Goal: Task Accomplishment & Management: Use online tool/utility

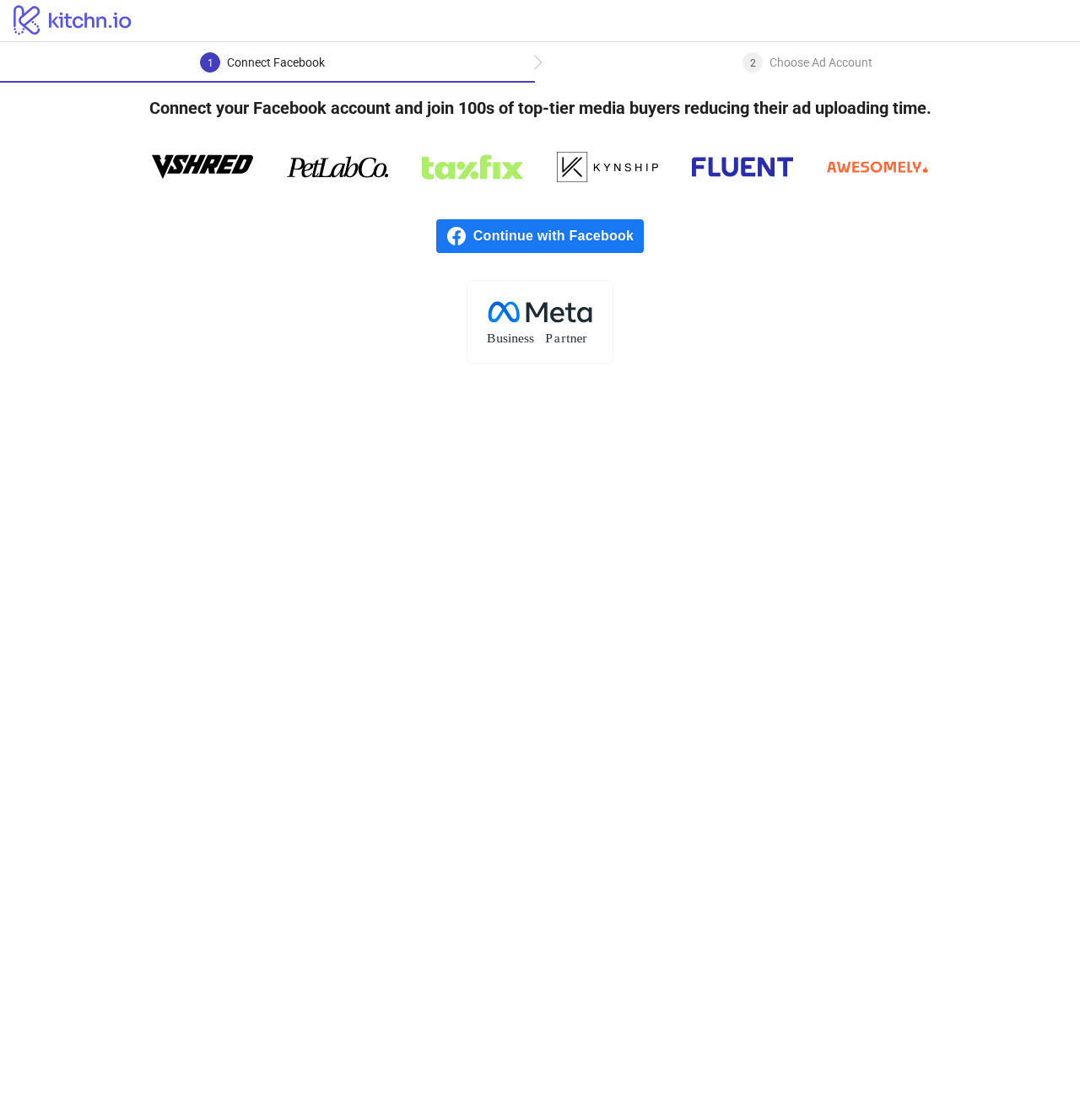
click at [295, 431] on main "1 Connect Facebook 2 Choose Ad Account Connect your Facebook account and join 1…" at bounding box center [540, 582] width 1080 height 1078
click at [489, 235] on span "Continue with Facebook" at bounding box center [559, 236] width 170 height 33
click at [765, 61] on div "2 Choose Ad Account" at bounding box center [807, 67] width 130 height 31
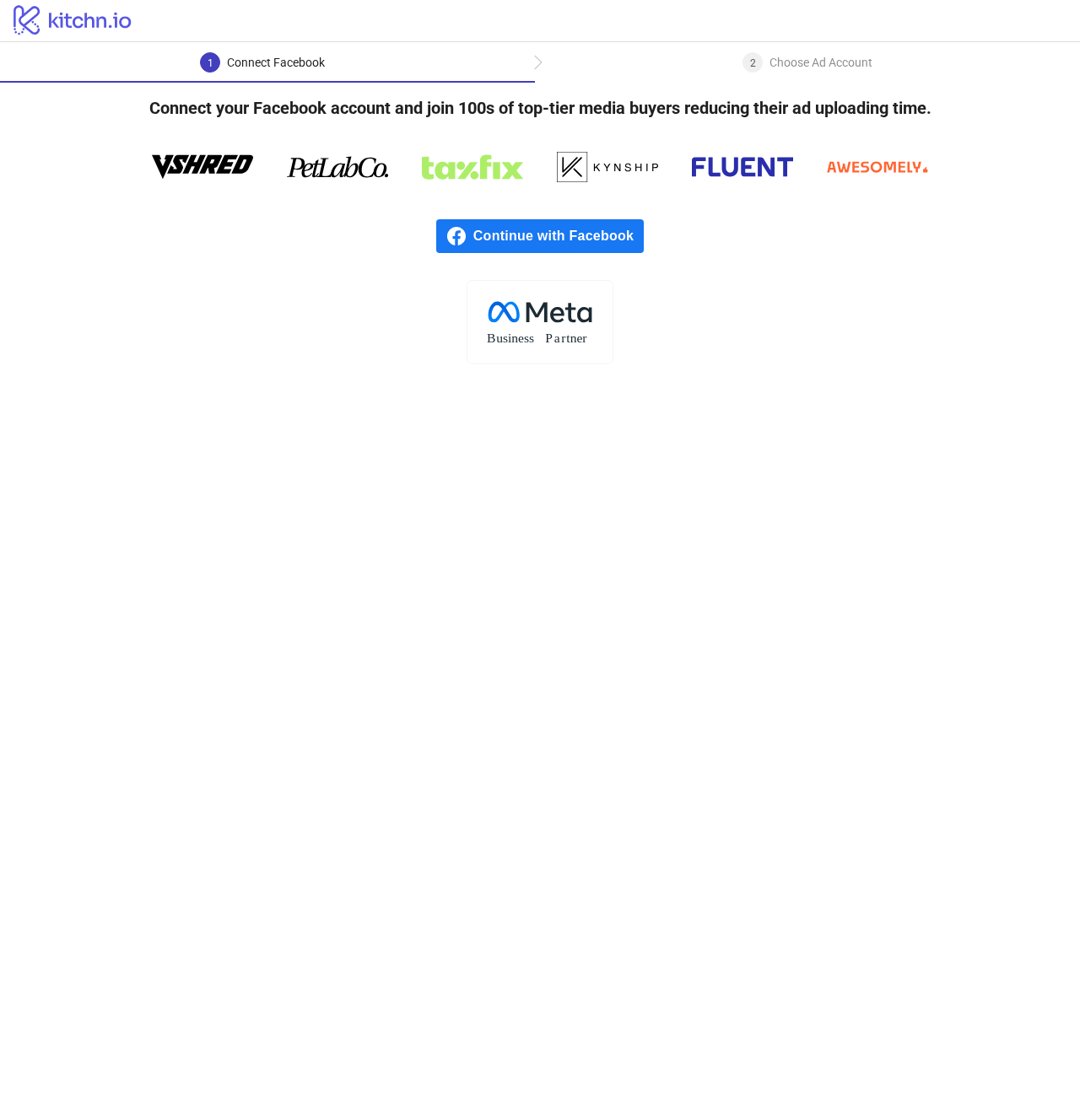
click at [495, 195] on div "Continue with Facebook" at bounding box center [540, 236] width 1080 height 88
click at [495, 235] on span "Continue with Facebook" at bounding box center [559, 236] width 170 height 33
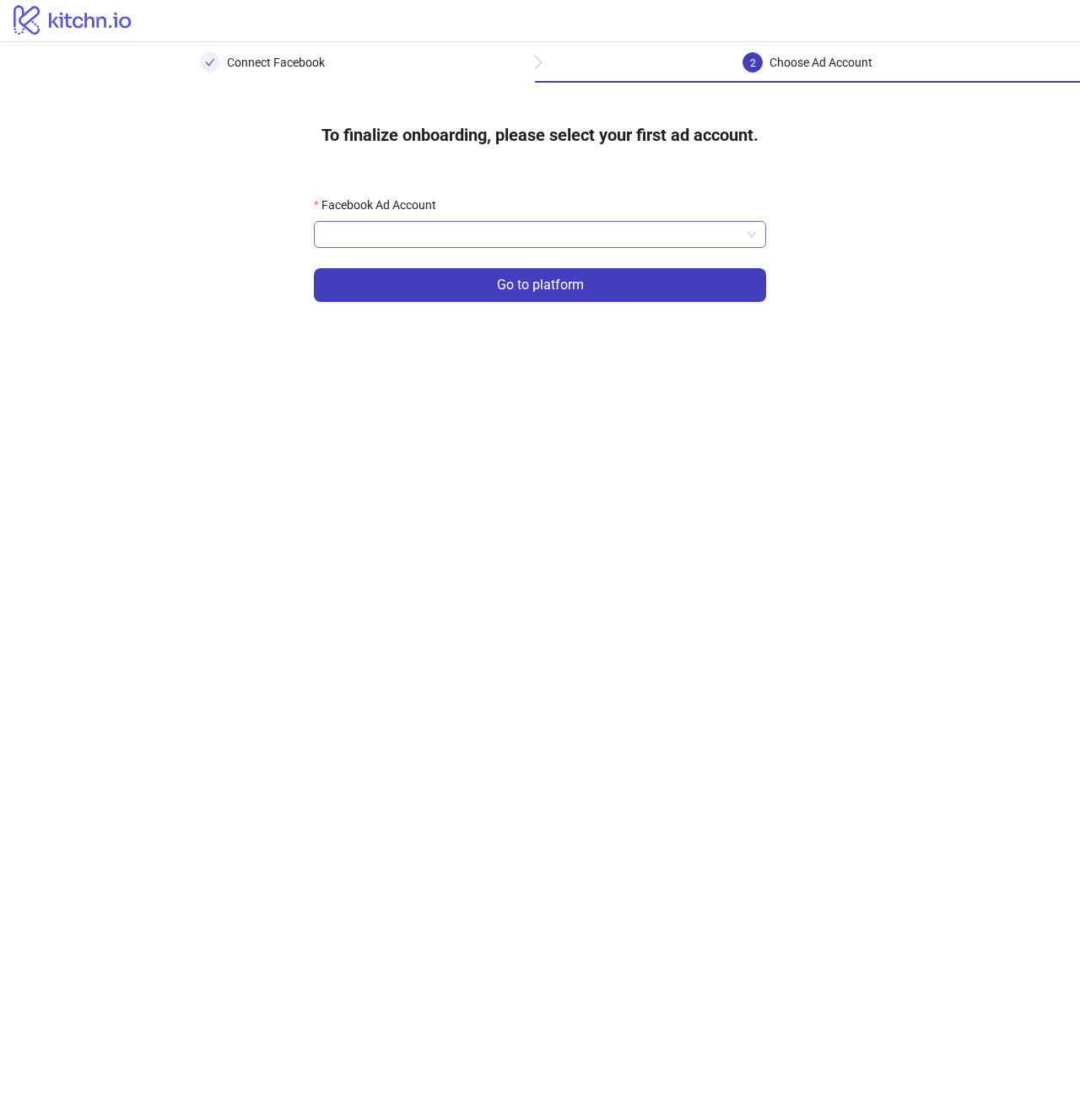
click at [526, 231] on input "Facebook Ad Account" at bounding box center [533, 234] width 417 height 25
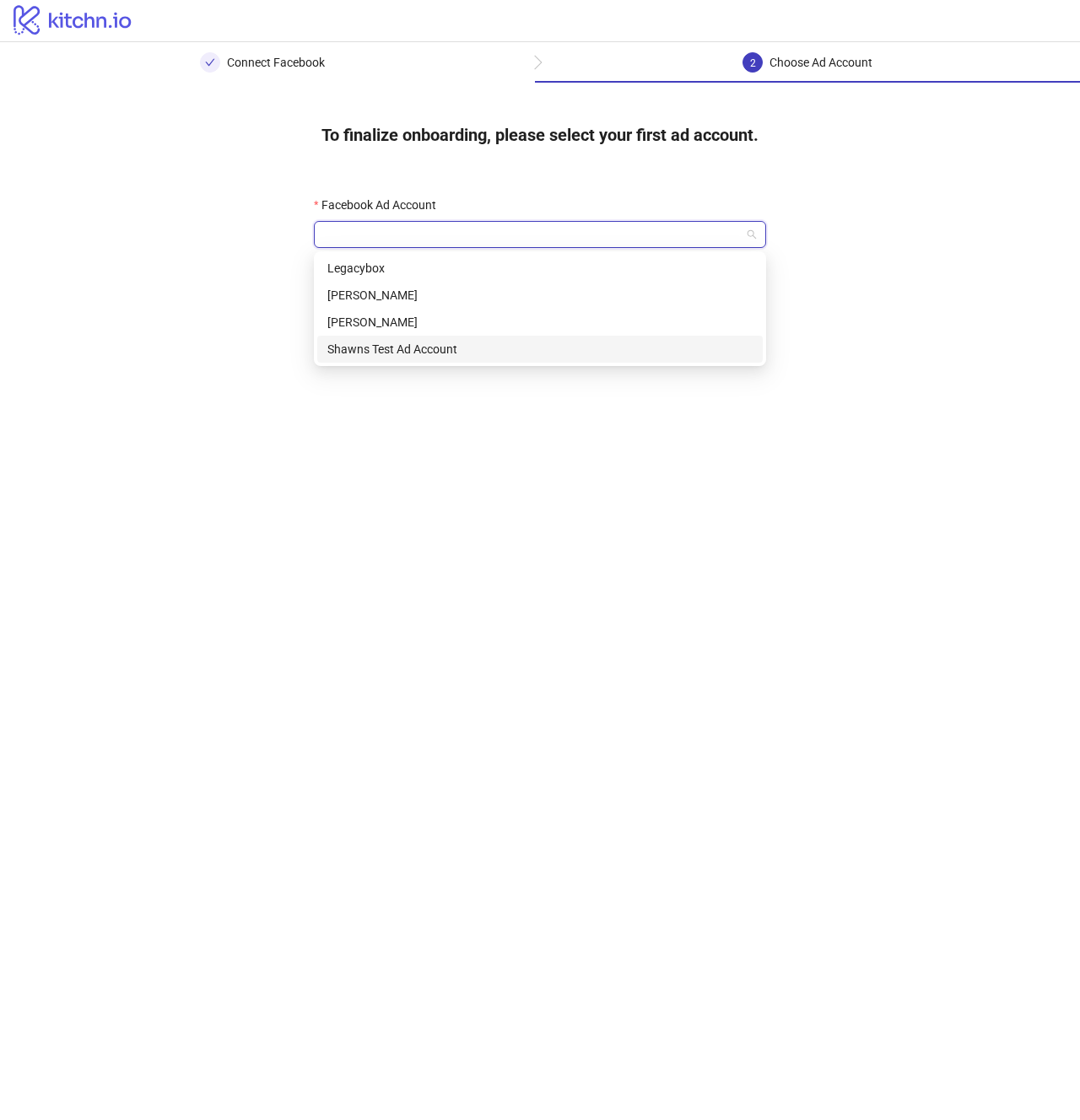
click at [445, 350] on div "Shawns Test Ad Account" at bounding box center [539, 349] width 425 height 19
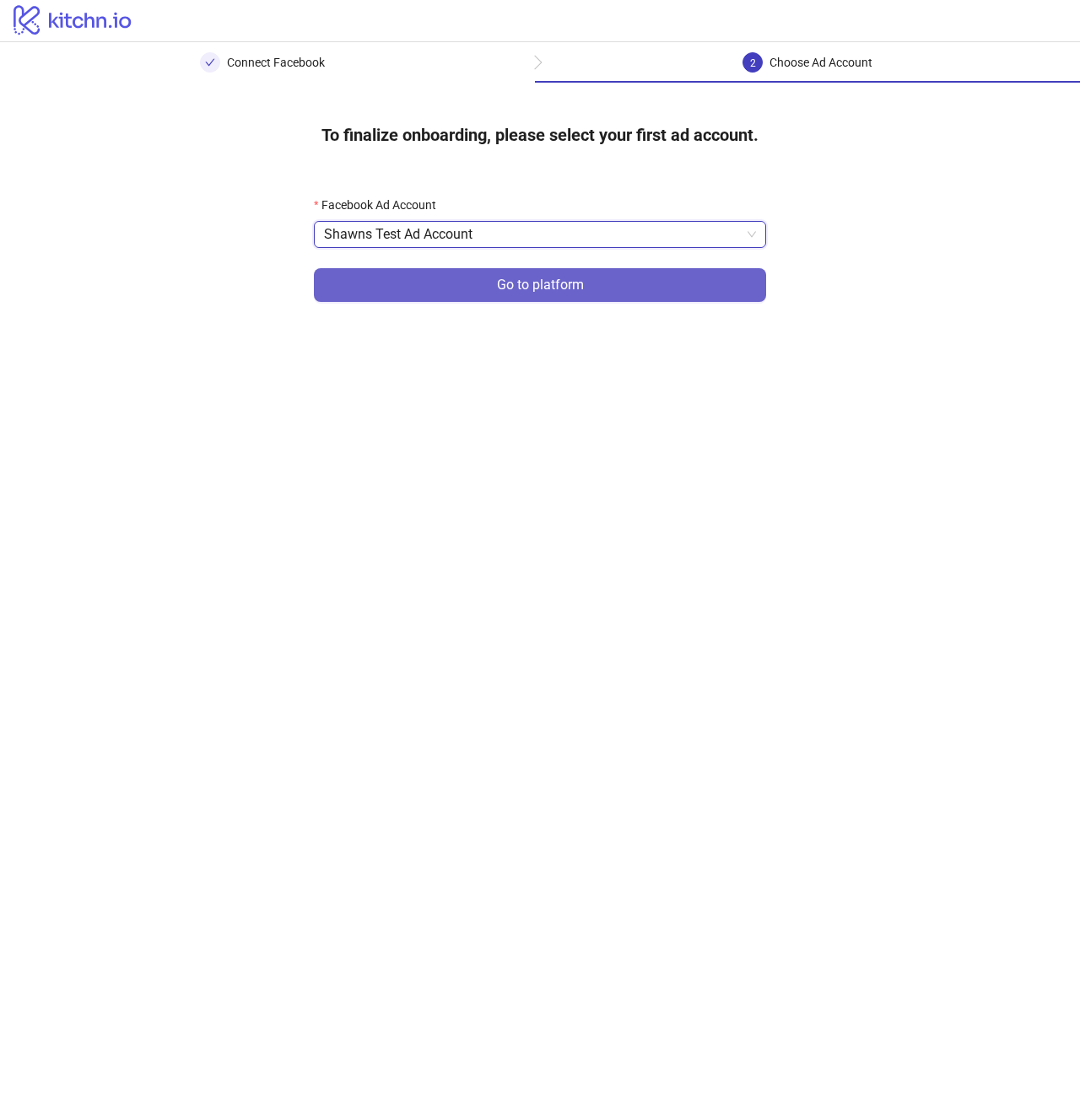
click at [512, 285] on span "Go to platform" at bounding box center [540, 285] width 87 height 15
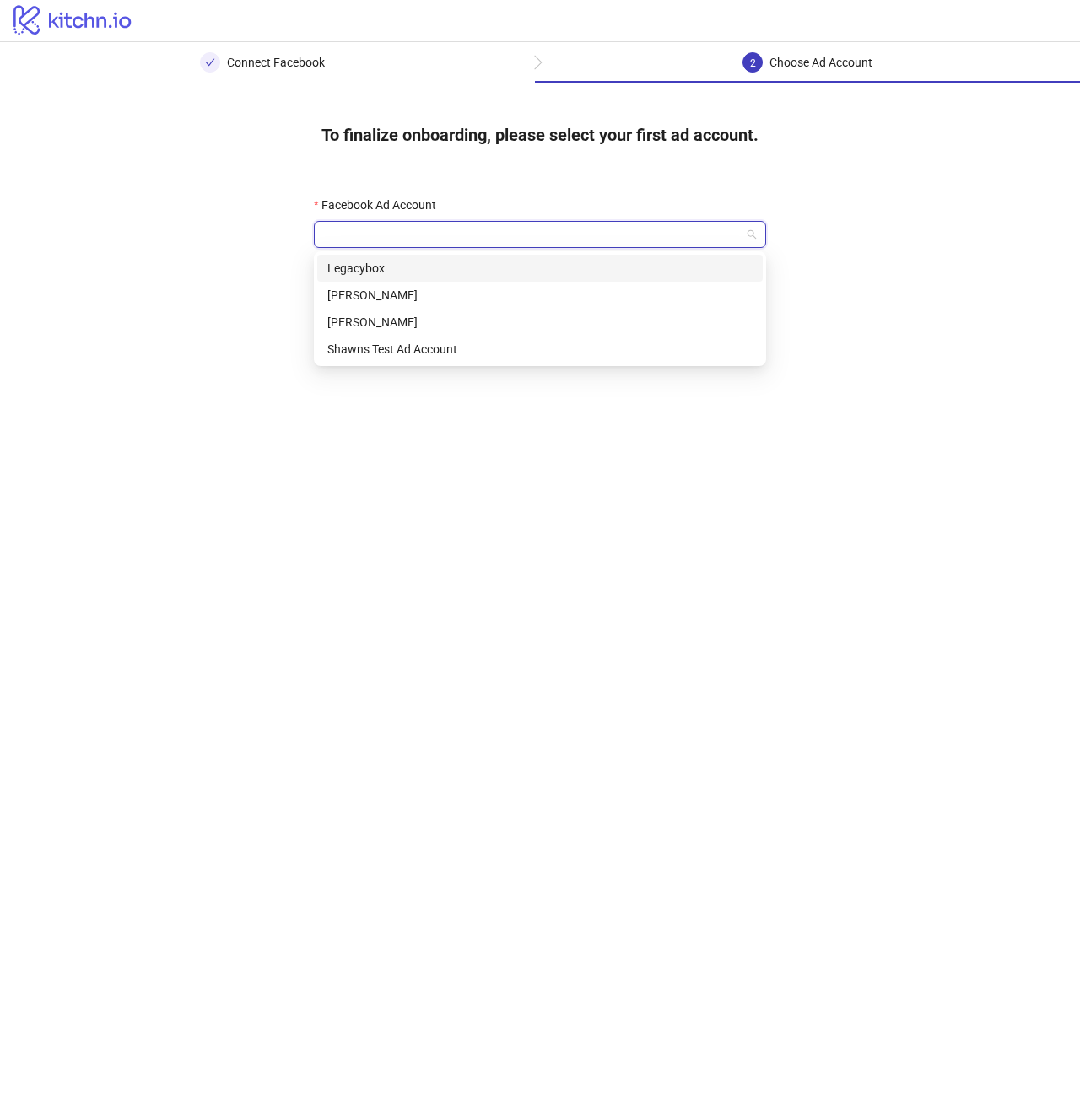
click at [449, 240] on input "Facebook Ad Account" at bounding box center [533, 234] width 417 height 25
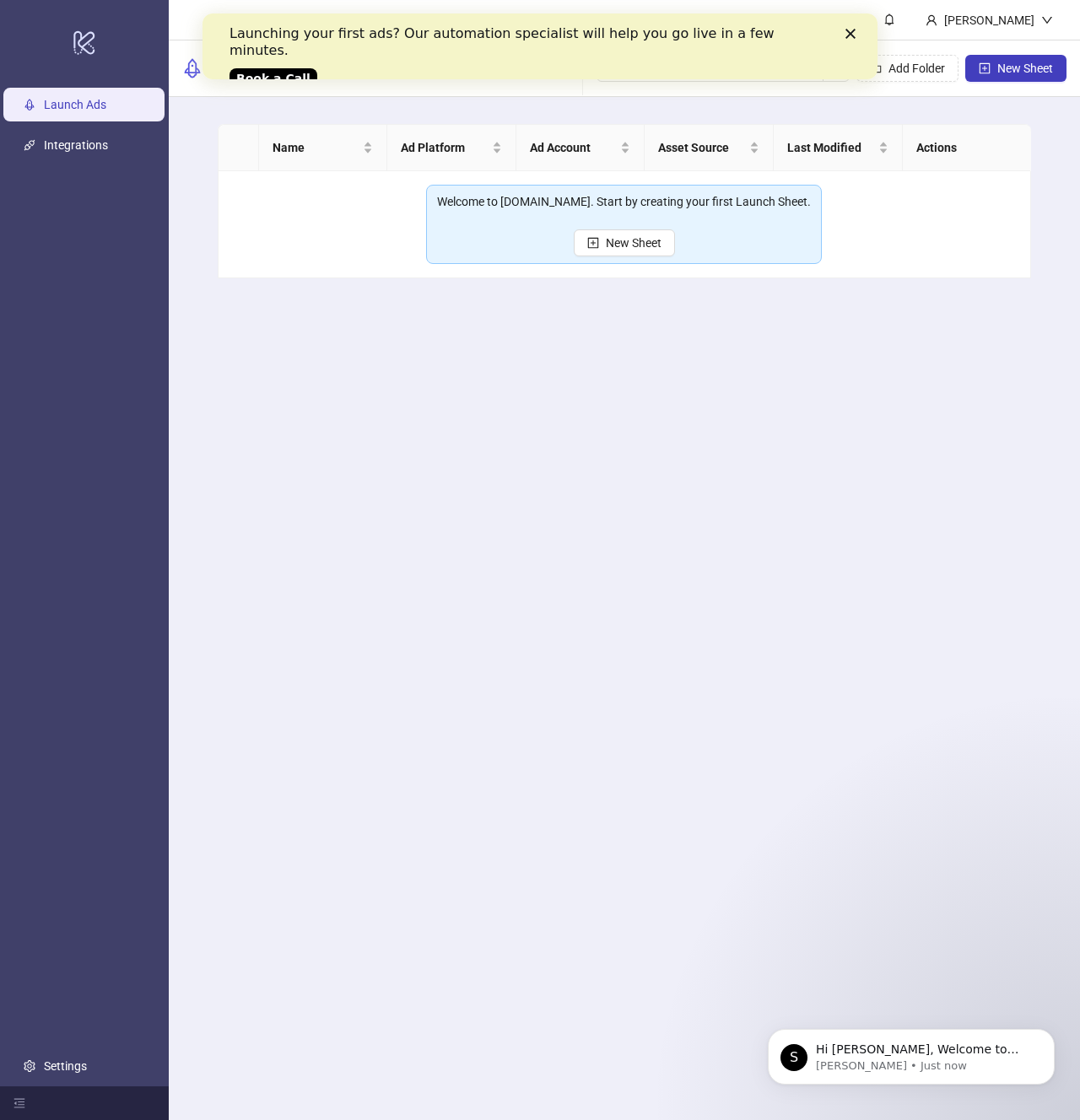
click at [846, 33] on icon "Close" at bounding box center [850, 33] width 10 height 10
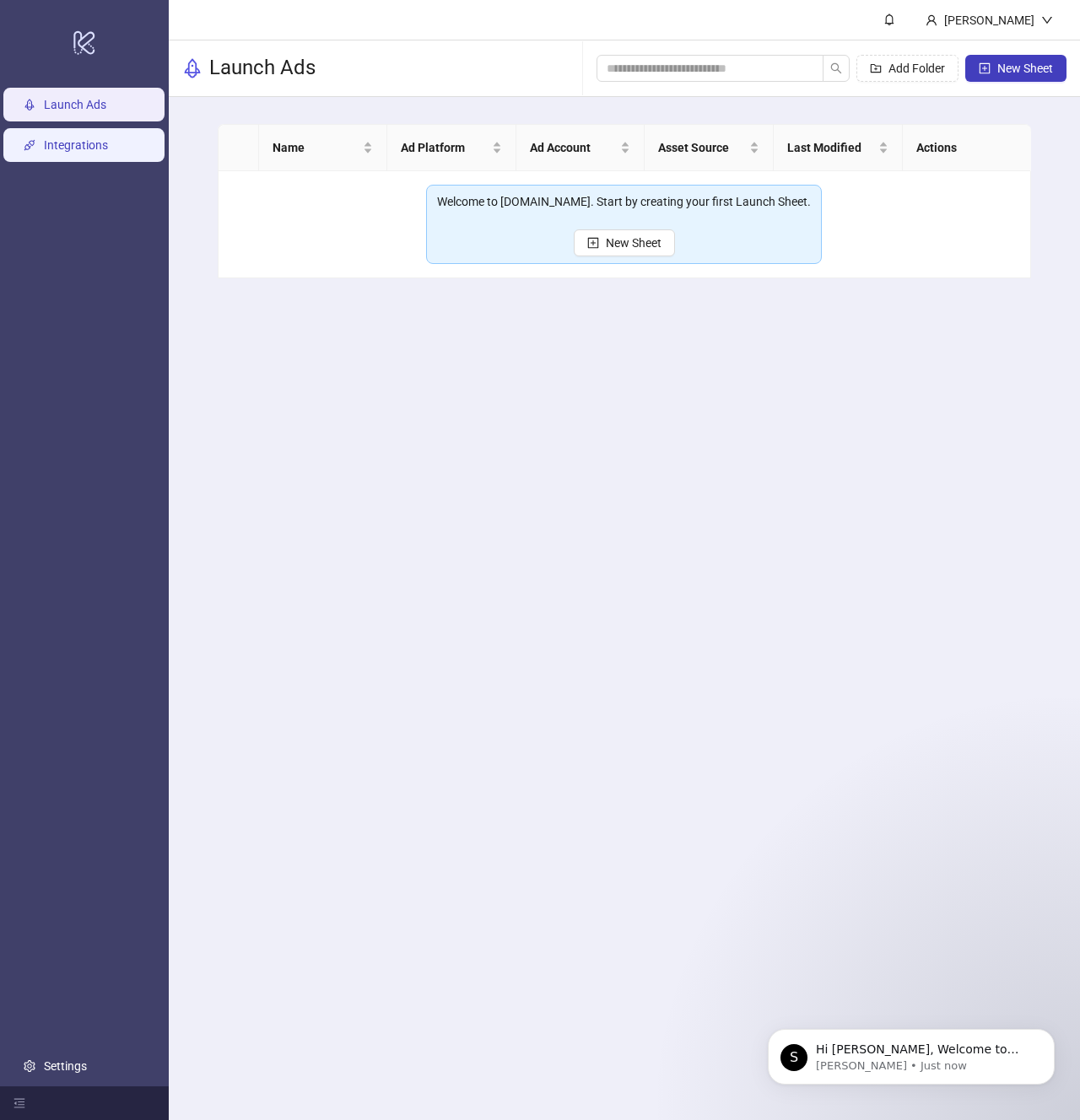
click at [86, 140] on link "Integrations" at bounding box center [75, 145] width 64 height 14
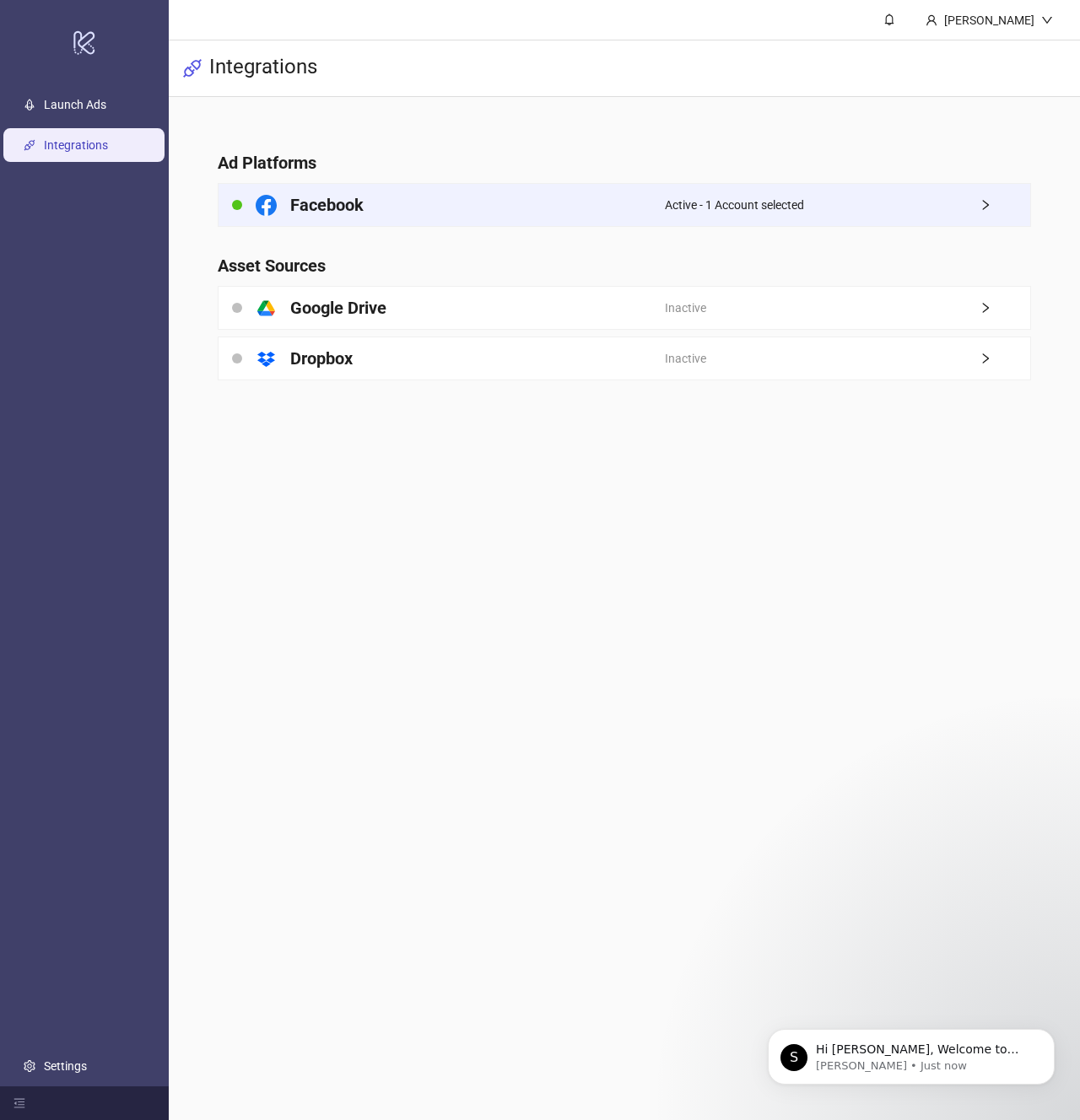
click at [987, 199] on icon "right" at bounding box center [985, 205] width 12 height 12
